Goal: Use online tool/utility: Use online tool/utility

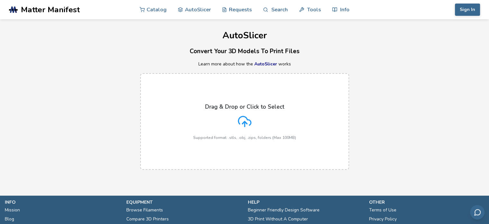
click at [249, 126] on icon at bounding box center [245, 122] width 14 height 14
click at [0, 0] on input "Drag & Drop or Click to Select Supported format: .stls, .obj, .zips, folders (M…" at bounding box center [0, 0] width 0 height 0
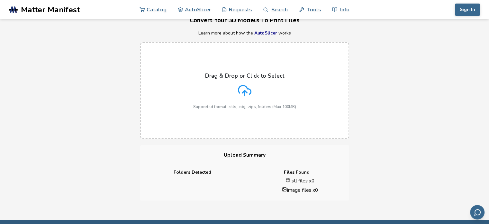
scroll to position [32, 0]
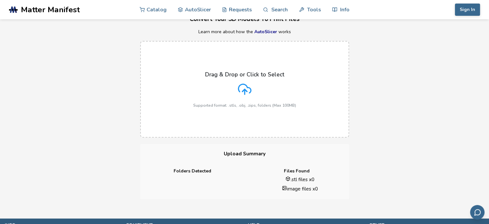
click at [286, 126] on label "Drag & Drop or Click to Select Supported format: .stls, .obj, .zips, folders (M…" at bounding box center [244, 89] width 209 height 97
click at [0, 0] on input "Drag & Drop or Click to Select Supported format: .stls, .obj, .zips, folders (M…" at bounding box center [0, 0] width 0 height 0
click at [250, 91] on icon at bounding box center [245, 89] width 14 height 14
click at [0, 0] on input "Drag & Drop or Click to Select Supported format: .stls, .obj, .zips, folders (M…" at bounding box center [0, 0] width 0 height 0
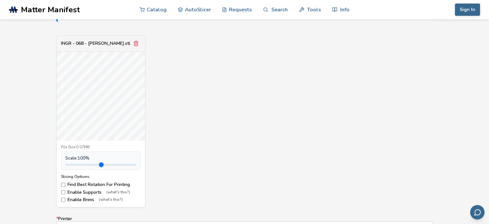
scroll to position [257, 0]
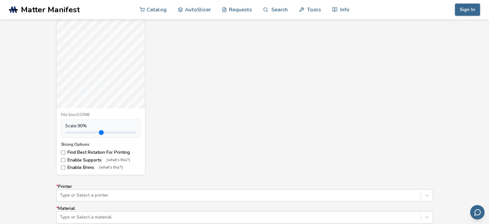
click at [79, 133] on input "range" at bounding box center [100, 132] width 71 height 2
type input "*"
click at [80, 132] on input "range" at bounding box center [100, 132] width 71 height 2
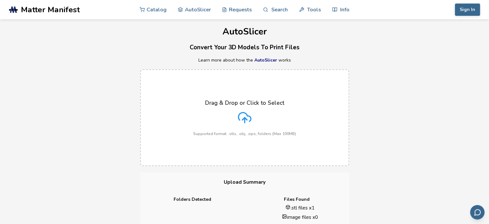
scroll to position [0, 0]
